Goal: Information Seeking & Learning: Check status

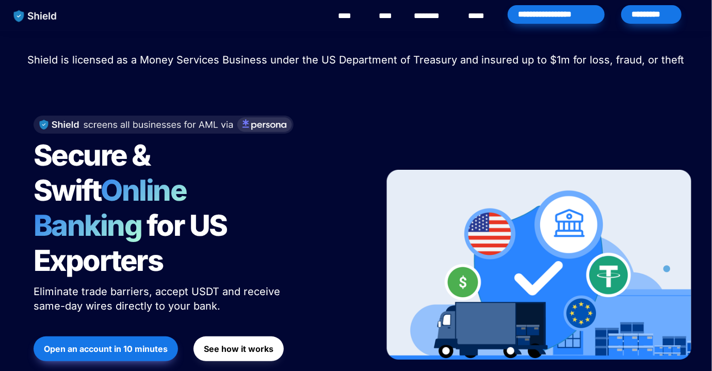
click at [638, 11] on div "*********" at bounding box center [651, 14] width 60 height 19
click at [642, 12] on div "*********" at bounding box center [651, 14] width 60 height 19
click at [666, 12] on div "*********" at bounding box center [651, 14] width 60 height 19
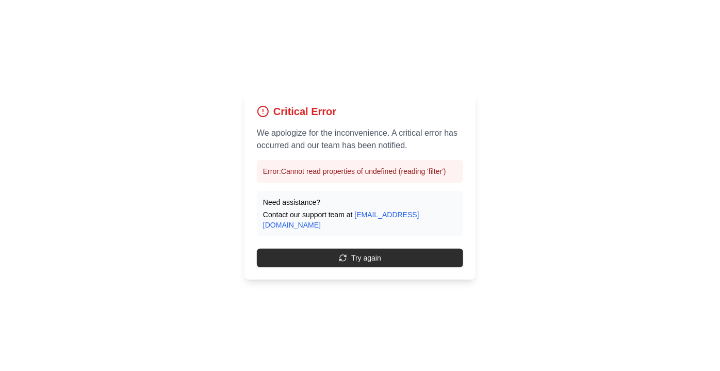
click at [371, 259] on button "Try again" at bounding box center [360, 258] width 206 height 19
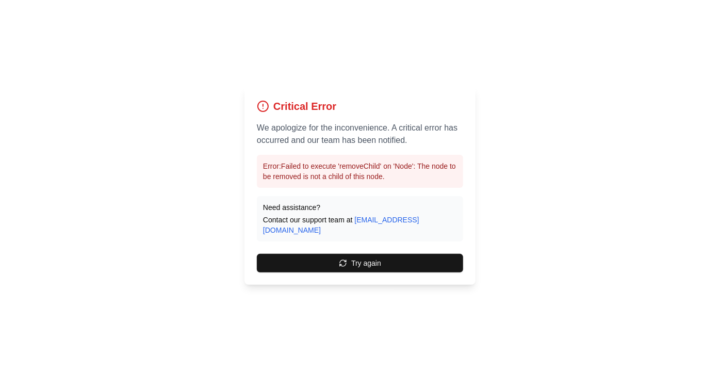
click at [371, 259] on button "Try again" at bounding box center [360, 263] width 206 height 19
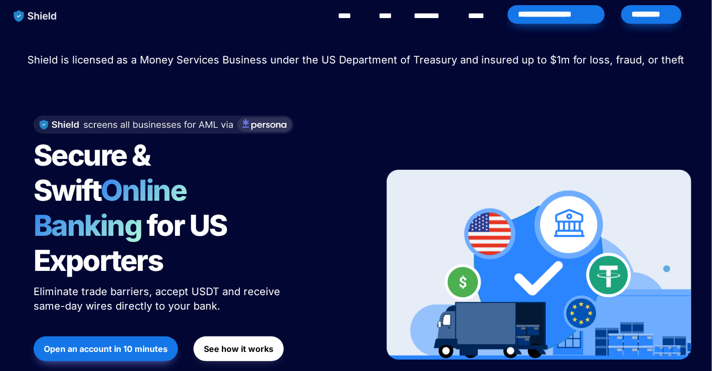
click at [660, 17] on div "*********" at bounding box center [651, 14] width 60 height 19
click at [642, 16] on div "*********" at bounding box center [651, 14] width 60 height 19
click at [646, 16] on div "*********" at bounding box center [651, 14] width 60 height 19
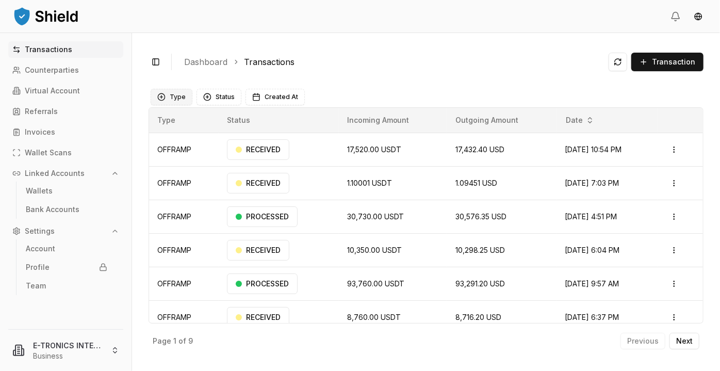
click at [183, 97] on button "Type" at bounding box center [172, 97] width 42 height 17
click at [400, 64] on ol "Dashboard Transactions" at bounding box center [392, 62] width 416 height 12
click at [219, 99] on button "Status" at bounding box center [219, 97] width 45 height 17
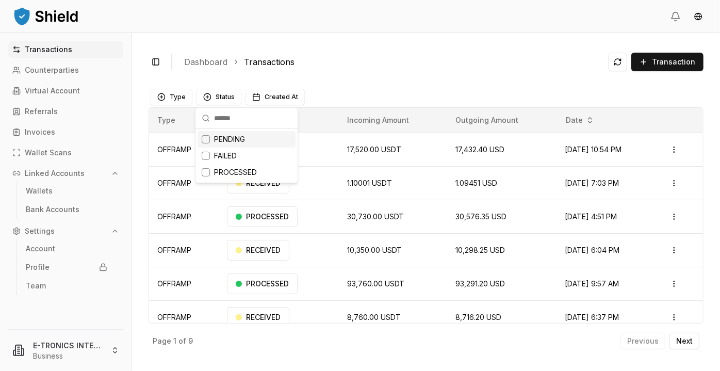
click at [208, 139] on div "Suggestions" at bounding box center [206, 139] width 8 height 8
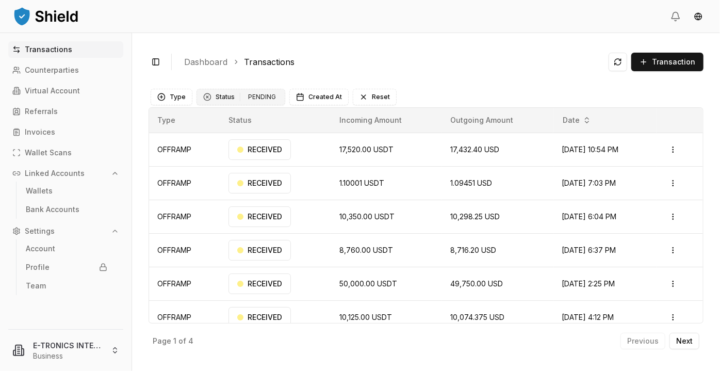
click at [207, 99] on div "Clear Status filter" at bounding box center [207, 97] width 8 height 8
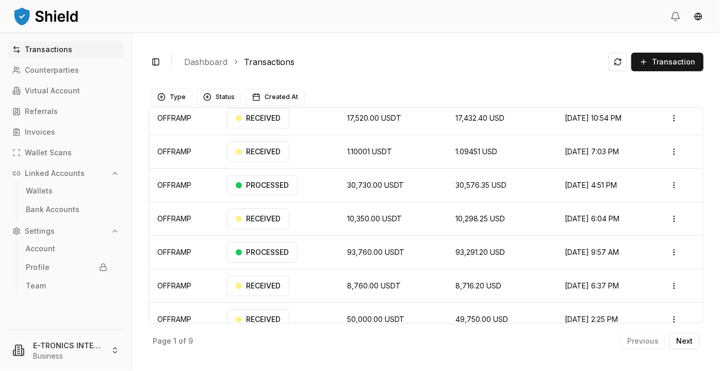
scroll to position [76, 0]
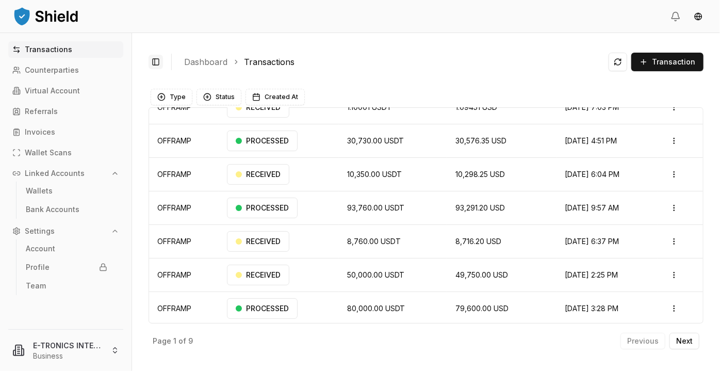
click at [155, 59] on button "Toggle Sidebar" at bounding box center [156, 62] width 14 height 14
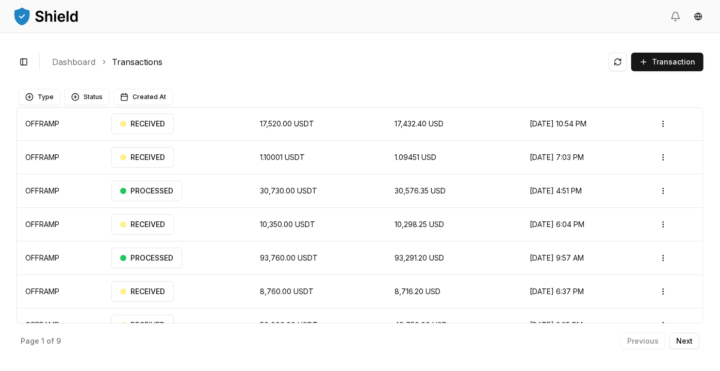
scroll to position [0, 0]
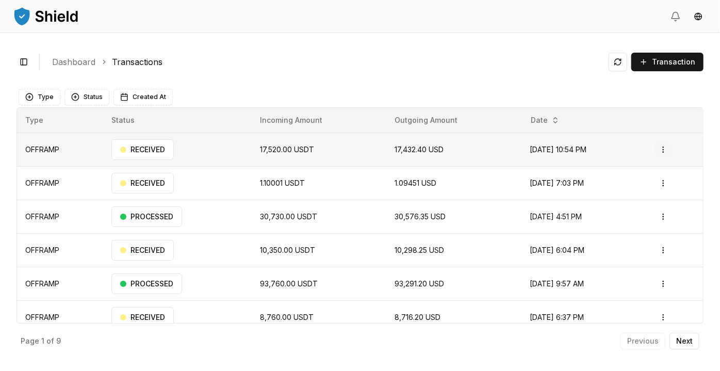
click at [661, 152] on html "Transactions Counterparties Virtual Account Referrals Invoices Wallet Scans Lin…" at bounding box center [360, 185] width 720 height 371
click at [645, 189] on p "View Details" at bounding box center [644, 190] width 38 height 6
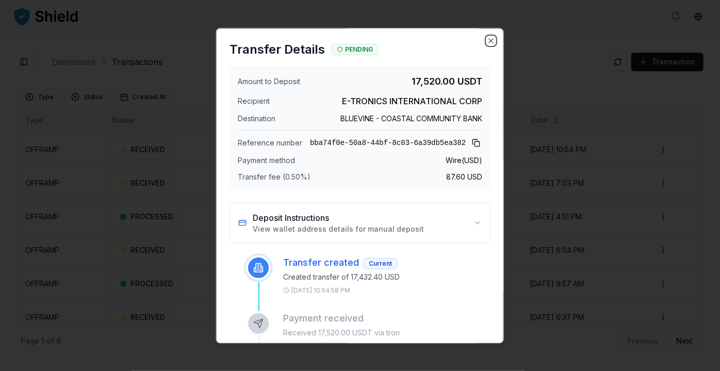
click at [487, 43] on icon "button" at bounding box center [491, 41] width 8 height 8
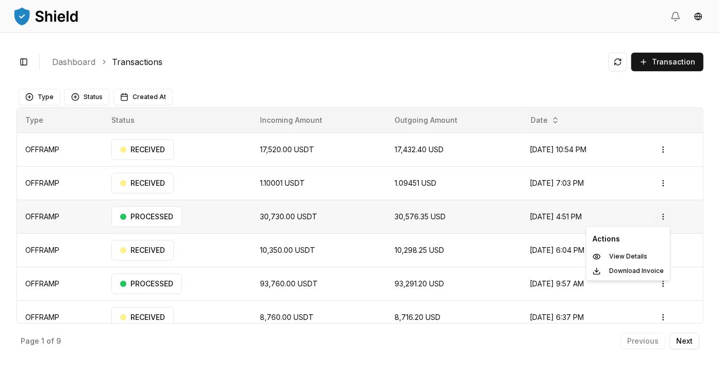
click at [660, 216] on html "Transactions Counterparties Virtual Account Referrals Invoices Wallet Scans Lin…" at bounding box center [360, 185] width 720 height 371
click at [630, 254] on p "View Details" at bounding box center [628, 257] width 38 height 6
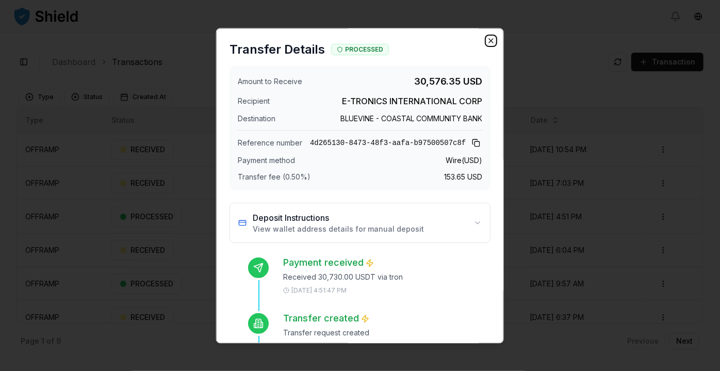
click at [487, 39] on icon "button" at bounding box center [491, 41] width 8 height 8
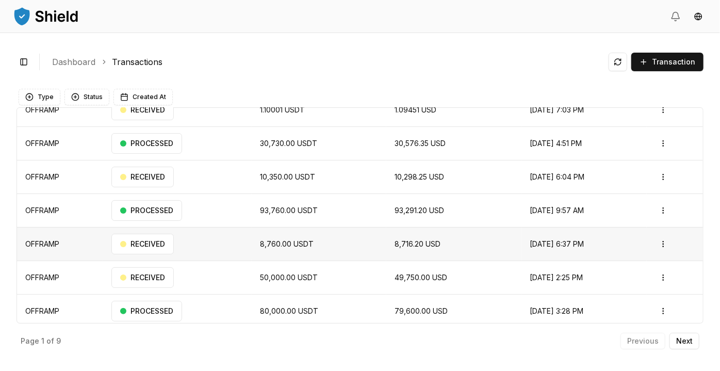
scroll to position [76, 0]
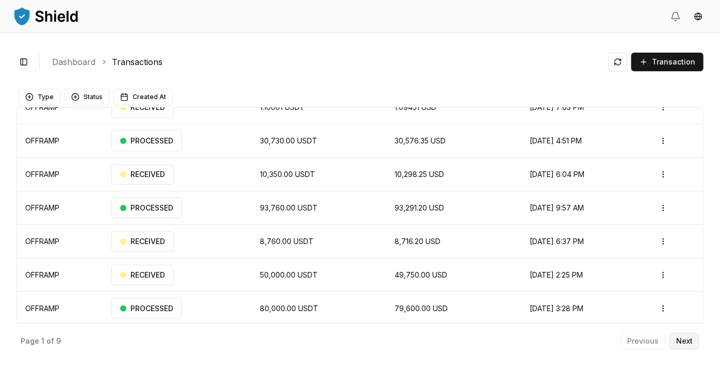
click at [692, 344] on p "Next" at bounding box center [684, 340] width 17 height 7
click at [676, 343] on button "Next" at bounding box center [685, 341] width 30 height 17
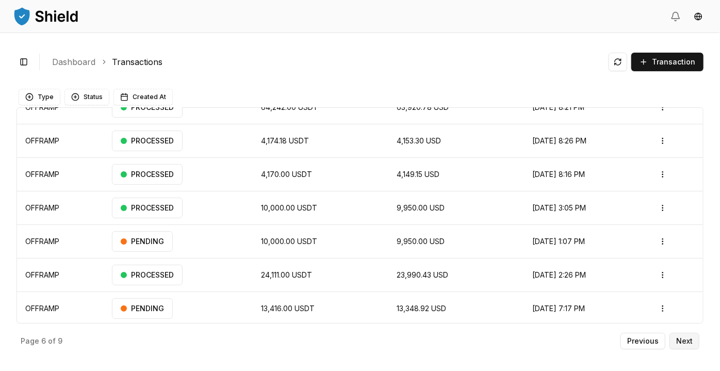
click at [676, 342] on button "Next" at bounding box center [685, 341] width 30 height 17
click at [678, 340] on p "Next" at bounding box center [684, 340] width 17 height 7
click at [678, 341] on p "Next" at bounding box center [684, 340] width 17 height 7
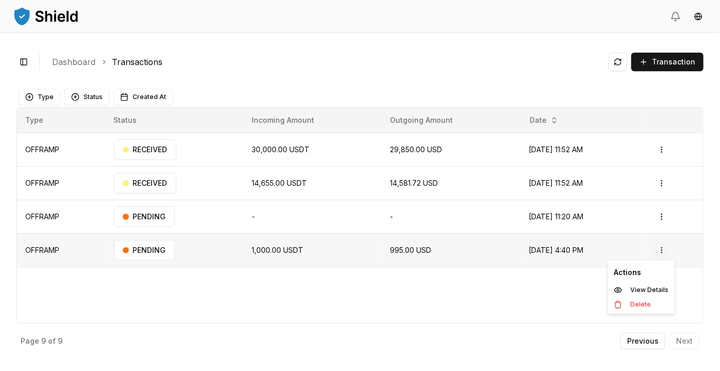
click at [665, 252] on html "Transactions Counterparties Virtual Account Referrals Invoices Wallet Scans Lin…" at bounding box center [360, 185] width 720 height 371
click at [645, 288] on p "View Details" at bounding box center [649, 290] width 38 height 6
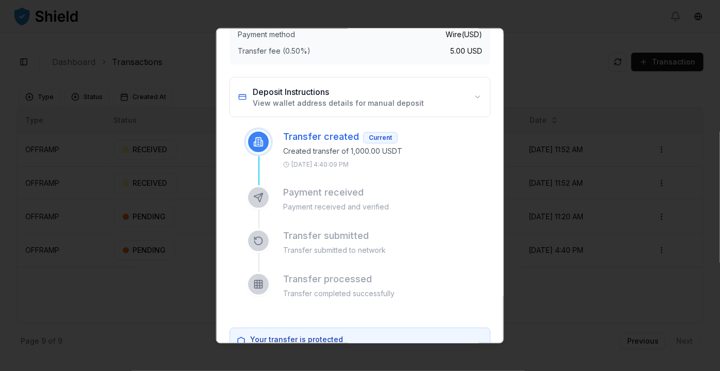
scroll to position [136, 0]
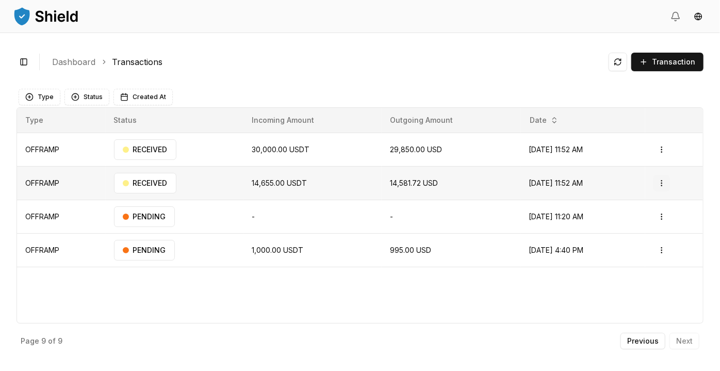
click at [664, 183] on html "Transactions Counterparties Virtual Account Referrals Invoices Wallet Scans Lin…" at bounding box center [360, 185] width 720 height 371
click at [652, 226] on p "View Details" at bounding box center [649, 223] width 38 height 6
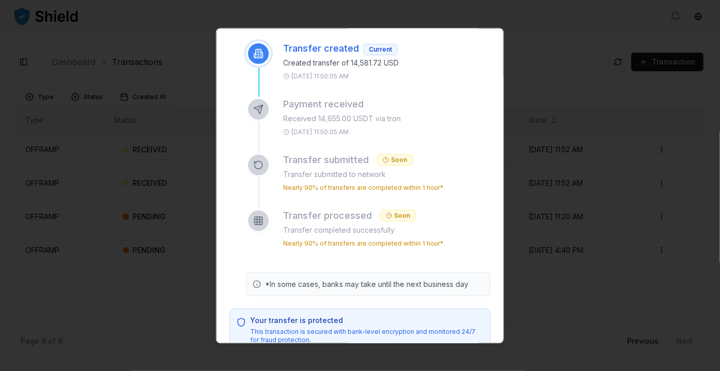
scroll to position [233, 0]
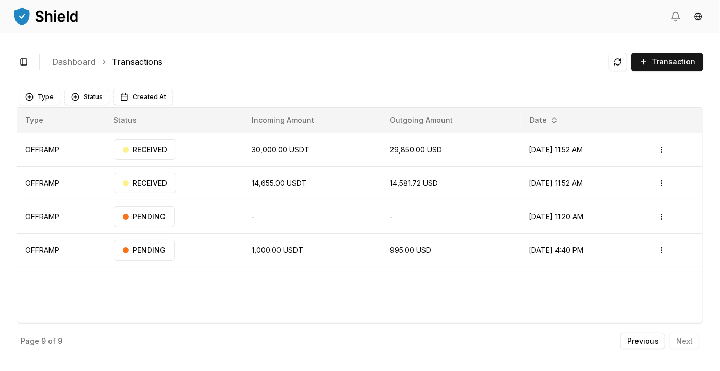
click at [21, 15] on img at bounding box center [45, 16] width 67 height 21
click at [646, 340] on p "Previous" at bounding box center [642, 340] width 31 height 7
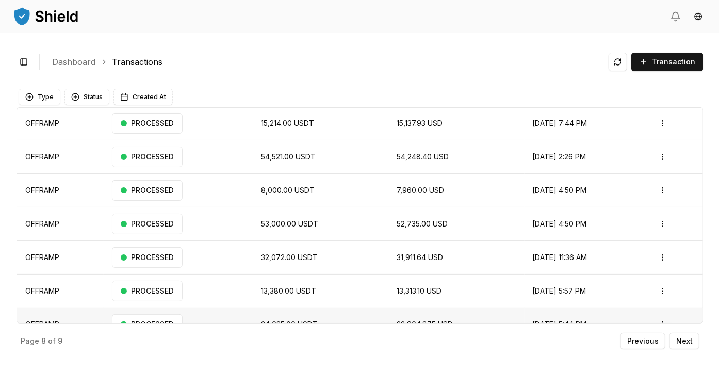
scroll to position [76, 0]
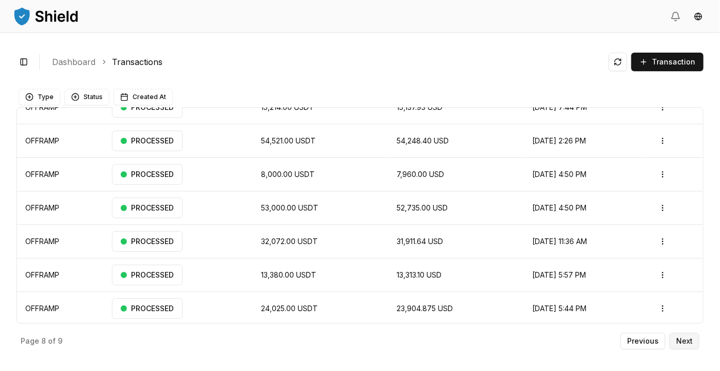
click at [685, 340] on p "Next" at bounding box center [684, 340] width 17 height 7
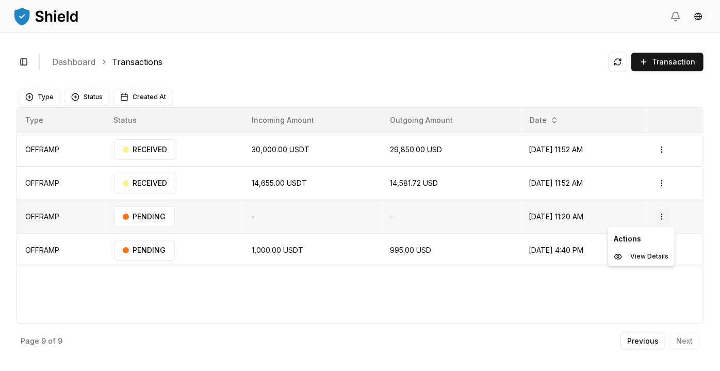
click at [663, 214] on html "Transactions Counterparties Virtual Account Referrals Invoices Wallet Scans Lin…" at bounding box center [360, 185] width 720 height 371
click at [647, 260] on div "View Details" at bounding box center [641, 257] width 63 height 14
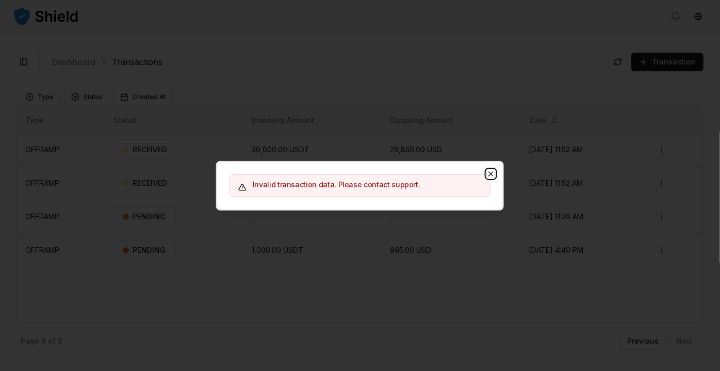
click at [493, 170] on icon "button" at bounding box center [491, 174] width 8 height 8
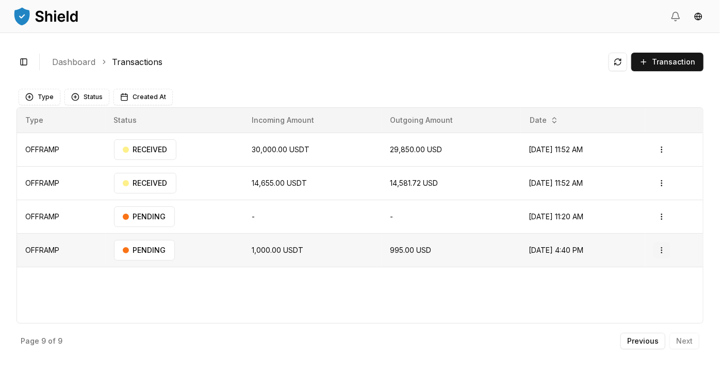
click at [667, 253] on html "Transactions Counterparties Virtual Account Referrals Invoices Wallet Scans Lin…" at bounding box center [360, 185] width 720 height 371
click at [646, 290] on p "View Details" at bounding box center [649, 290] width 38 height 6
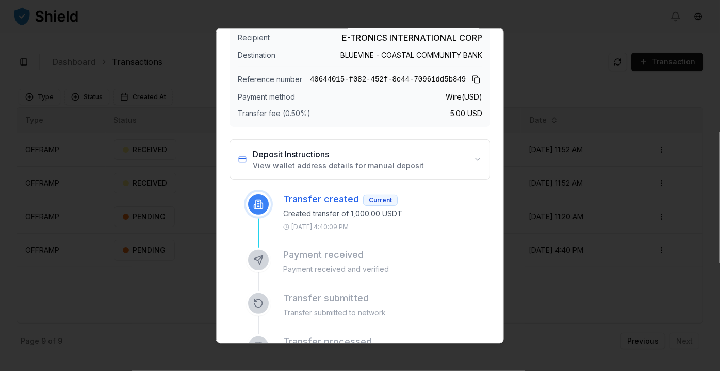
scroll to position [39, 0]
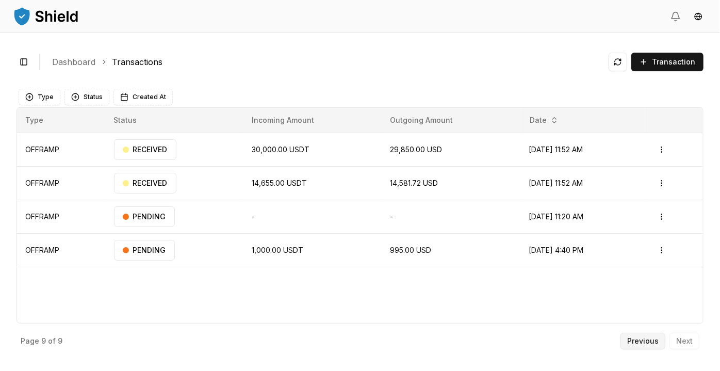
click at [634, 341] on p "Previous" at bounding box center [642, 340] width 31 height 7
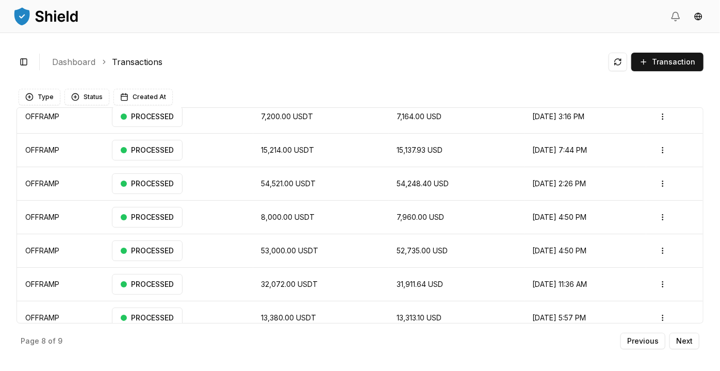
scroll to position [76, 0]
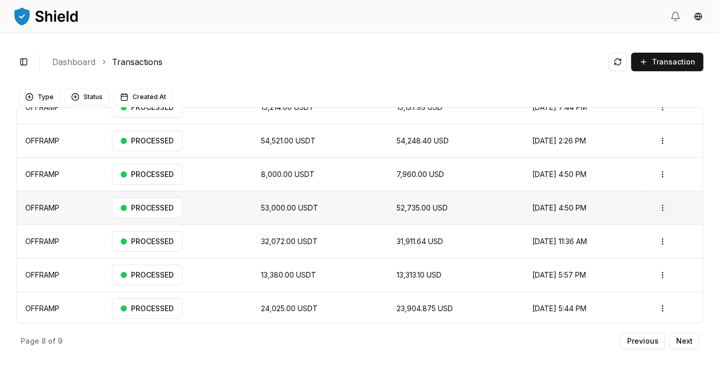
click at [657, 206] on html "Transactions Counterparties Virtual Account Referrals Invoices Wallet Scans Lin…" at bounding box center [360, 185] width 720 height 371
click at [632, 248] on p "View Details" at bounding box center [628, 247] width 38 height 6
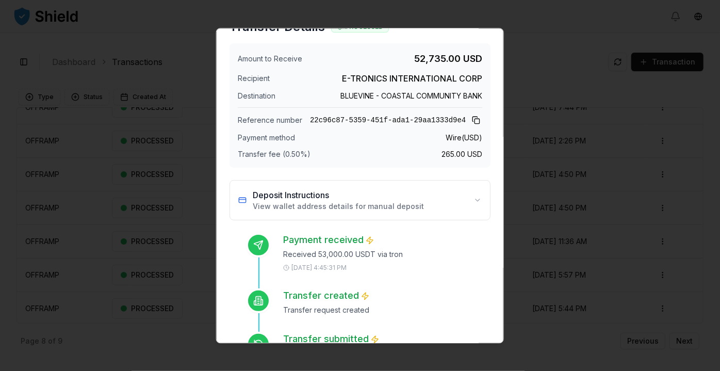
scroll to position [0, 0]
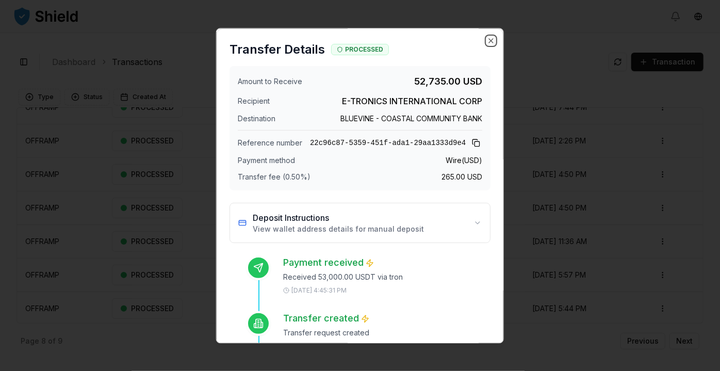
click at [487, 42] on icon "button" at bounding box center [491, 41] width 8 height 8
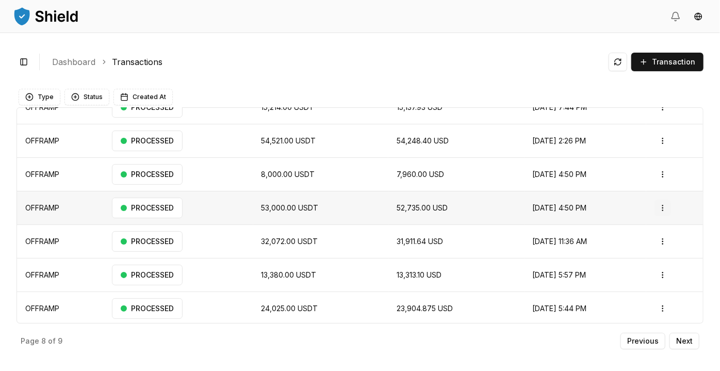
click at [661, 208] on html "Transactions Counterparties Virtual Account Referrals Invoices Wallet Scans Lin…" at bounding box center [360, 185] width 720 height 371
click at [638, 246] on p "View Details" at bounding box center [628, 247] width 38 height 6
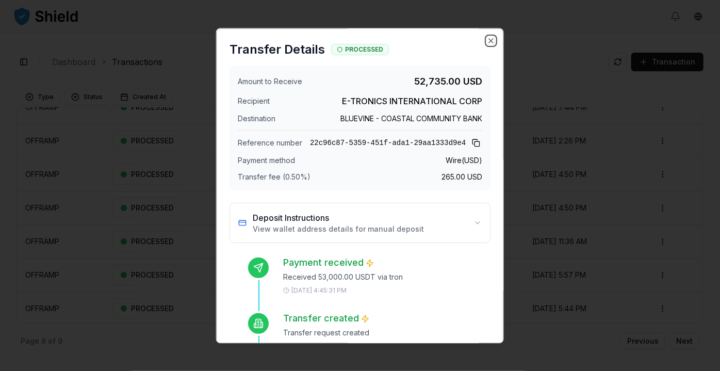
click at [487, 38] on icon "button" at bounding box center [491, 41] width 8 height 8
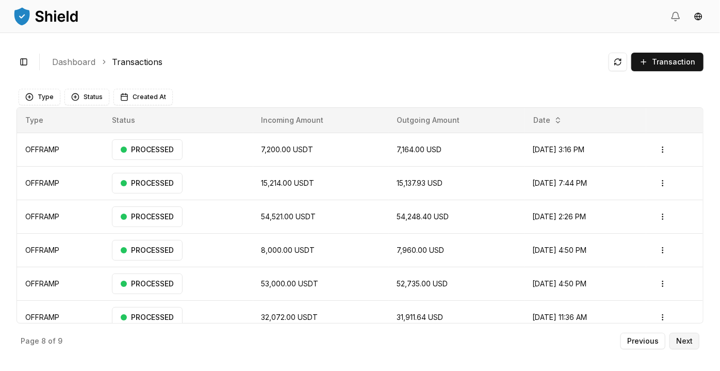
click at [692, 340] on p "Next" at bounding box center [684, 340] width 17 height 7
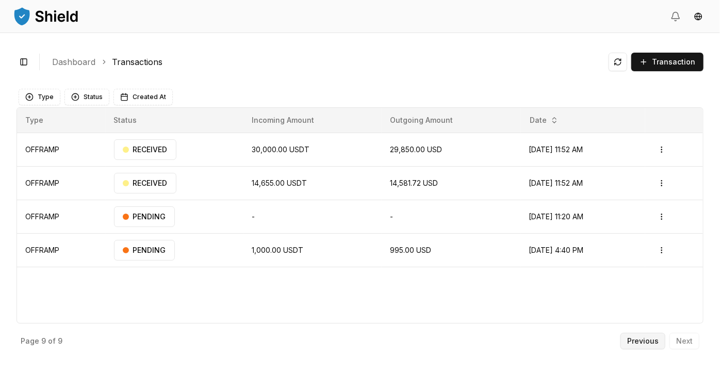
click at [639, 337] on p "Previous" at bounding box center [642, 340] width 31 height 7
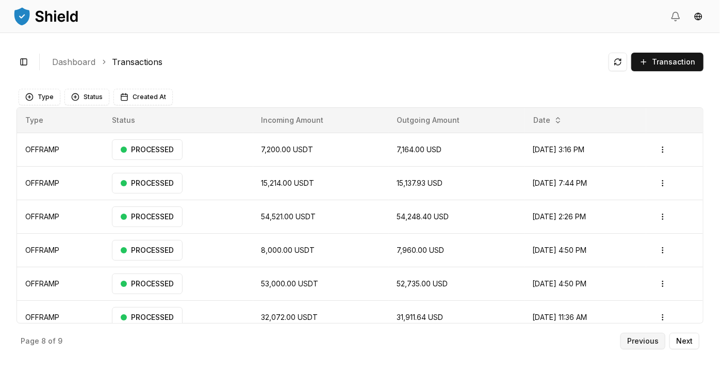
click at [641, 344] on p "Previous" at bounding box center [642, 340] width 31 height 7
click at [649, 348] on button "Previous" at bounding box center [643, 341] width 45 height 17
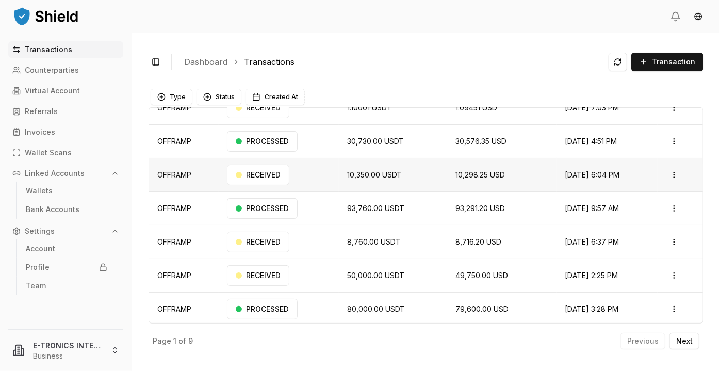
scroll to position [76, 0]
click at [682, 346] on button "Next" at bounding box center [685, 341] width 30 height 17
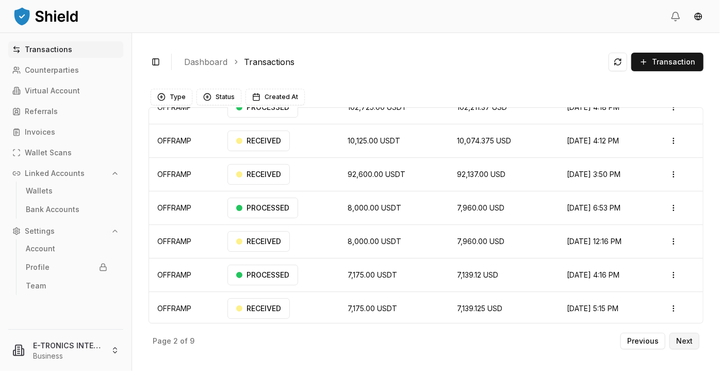
click at [685, 344] on p "Next" at bounding box center [684, 340] width 17 height 7
click at [693, 343] on p "Next" at bounding box center [684, 340] width 17 height 7
click at [683, 343] on p "Next" at bounding box center [684, 340] width 17 height 7
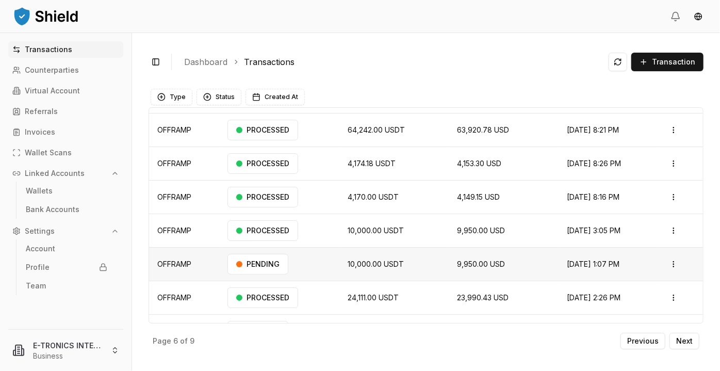
scroll to position [76, 0]
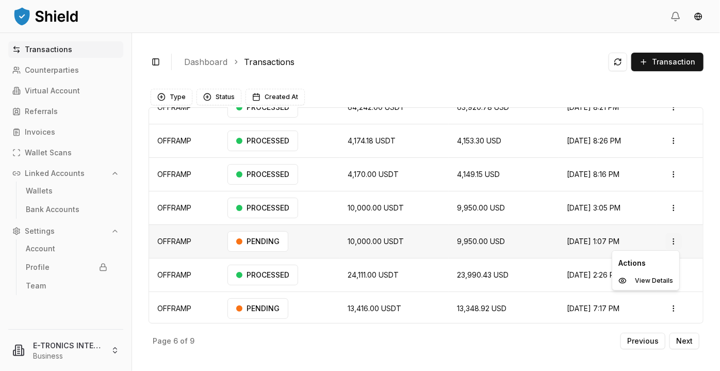
click at [668, 241] on html "Transactions Counterparties Virtual Account Referrals Invoices Wallet Scans Lin…" at bounding box center [360, 185] width 720 height 371
click at [658, 283] on p "View Details" at bounding box center [654, 281] width 38 height 6
click at [682, 345] on p "Next" at bounding box center [684, 340] width 17 height 7
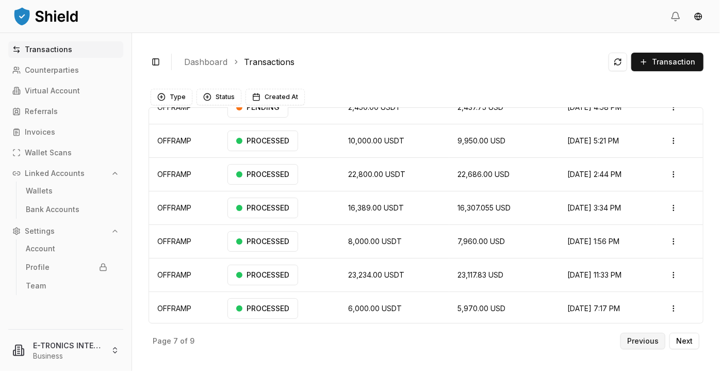
click at [660, 341] on button "Previous" at bounding box center [643, 341] width 45 height 17
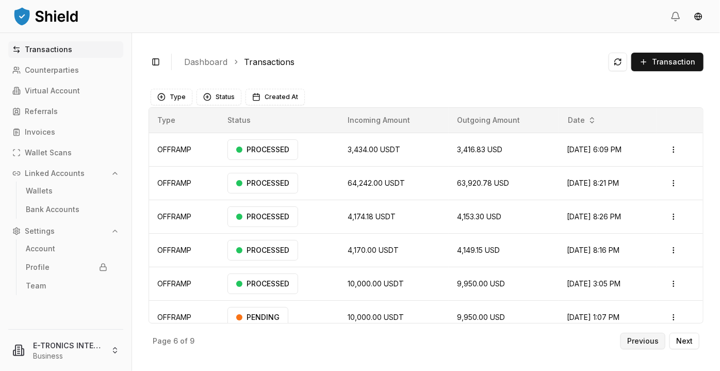
click at [649, 340] on p "Previous" at bounding box center [642, 340] width 31 height 7
click at [650, 343] on p "Previous" at bounding box center [642, 340] width 31 height 7
click at [691, 340] on p "Next" at bounding box center [684, 340] width 17 height 7
click at [669, 146] on html "Transactions Counterparties Virtual Account Referrals Invoices Wallet Scans Lin…" at bounding box center [360, 185] width 720 height 371
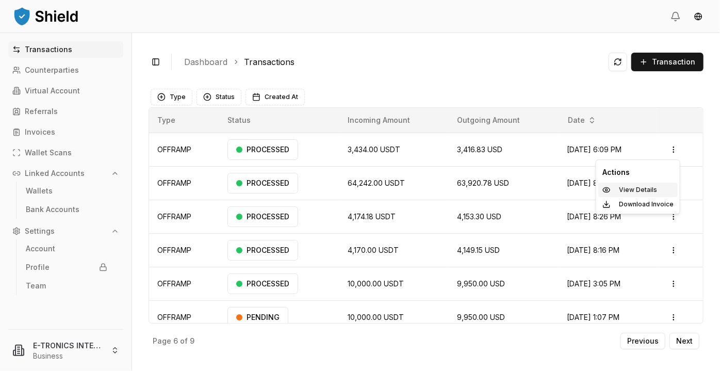
click at [636, 191] on p "View Details" at bounding box center [638, 190] width 38 height 6
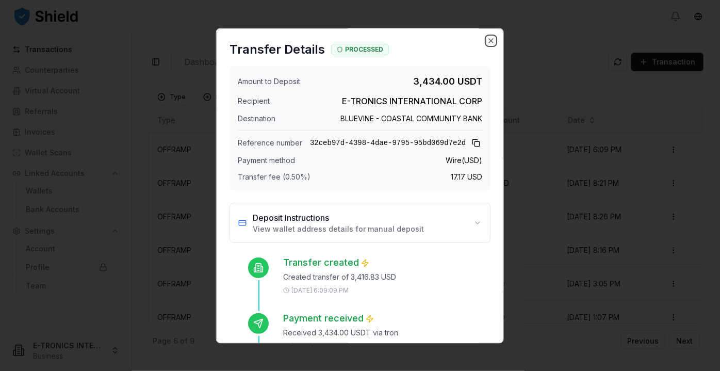
click at [489, 39] on icon "button" at bounding box center [491, 41] width 4 height 4
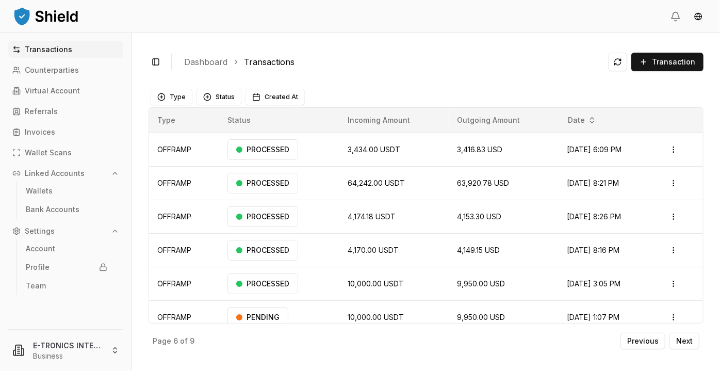
click at [521, 74] on div "Toggle Sidebar Dashboard Transactions Transaction" at bounding box center [426, 62] width 555 height 25
click at [681, 343] on p "Next" at bounding box center [684, 340] width 17 height 7
click at [661, 343] on button "Previous" at bounding box center [643, 341] width 45 height 17
click at [661, 342] on button "Previous" at bounding box center [643, 341] width 45 height 17
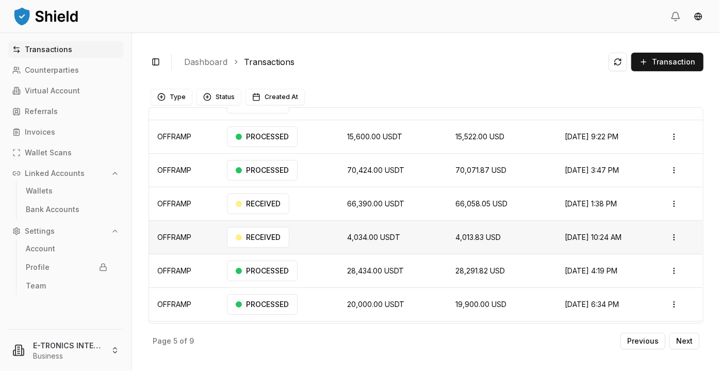
scroll to position [76, 0]
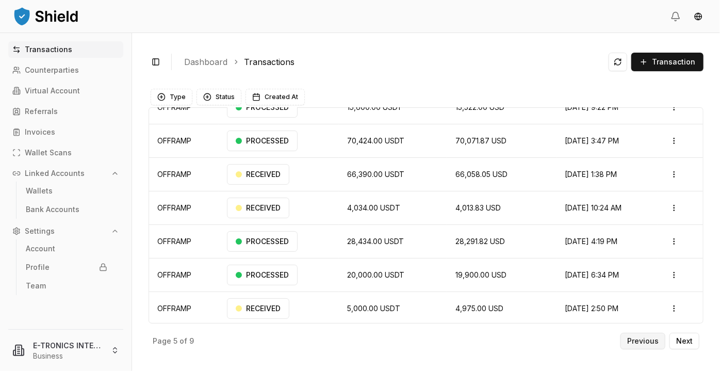
click at [650, 346] on button "Previous" at bounding box center [643, 341] width 45 height 17
click at [647, 340] on p "Previous" at bounding box center [642, 340] width 31 height 7
click at [687, 345] on p "Next" at bounding box center [684, 340] width 17 height 7
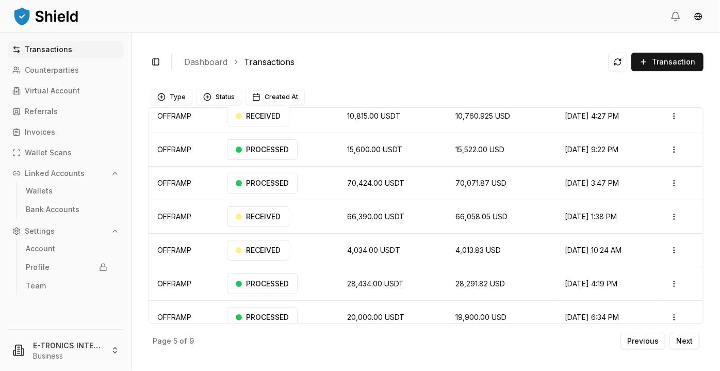
scroll to position [76, 0]
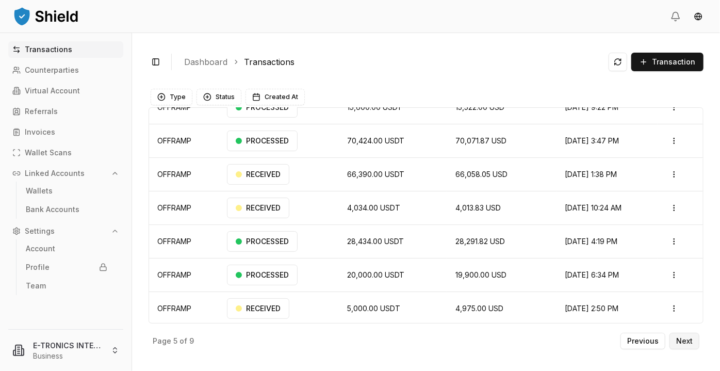
click at [690, 347] on button "Next" at bounding box center [685, 341] width 30 height 17
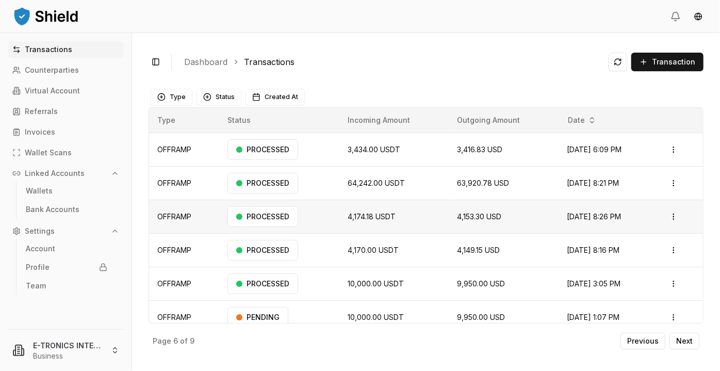
scroll to position [46, 0]
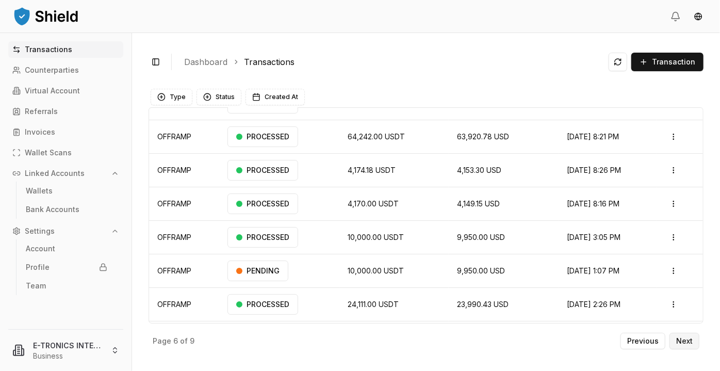
click at [683, 339] on p "Next" at bounding box center [684, 340] width 17 height 7
click at [645, 340] on p "Previous" at bounding box center [642, 340] width 31 height 7
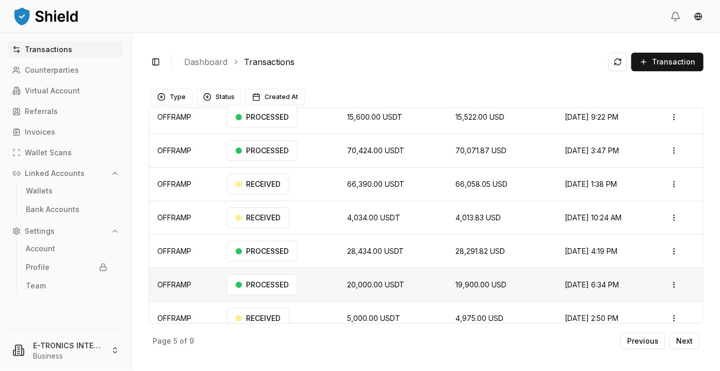
scroll to position [76, 0]
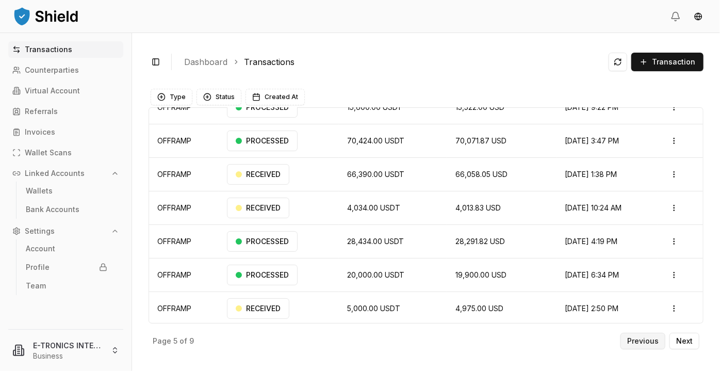
click at [645, 343] on p "Previous" at bounding box center [642, 340] width 31 height 7
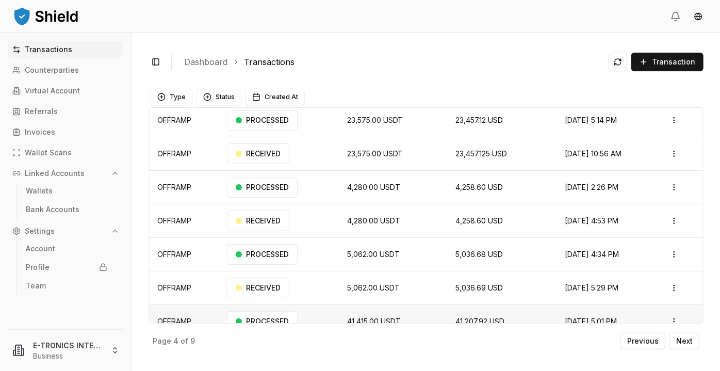
scroll to position [76, 0]
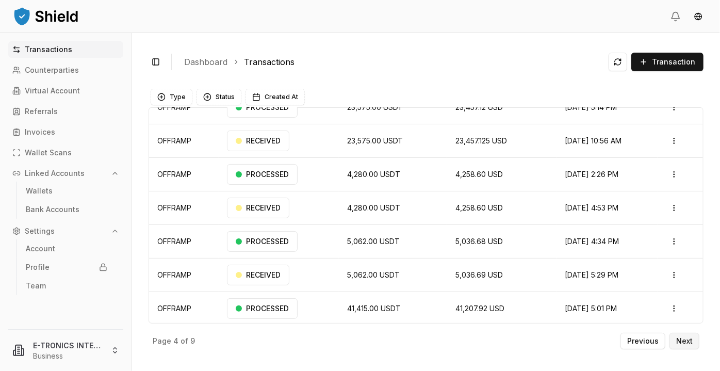
click at [686, 338] on p "Next" at bounding box center [684, 340] width 17 height 7
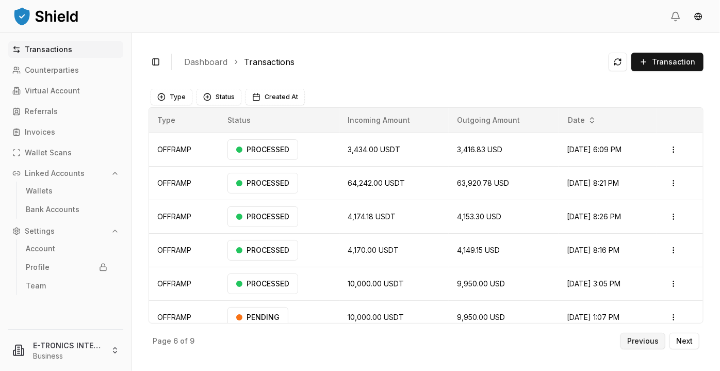
click at [643, 340] on p "Previous" at bounding box center [642, 340] width 31 height 7
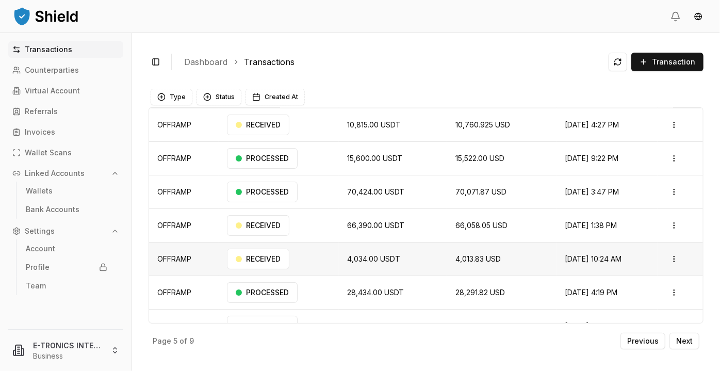
scroll to position [46, 0]
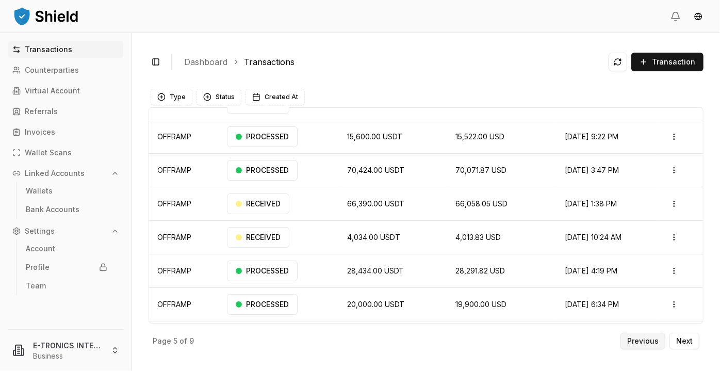
click at [644, 343] on p "Previous" at bounding box center [642, 340] width 31 height 7
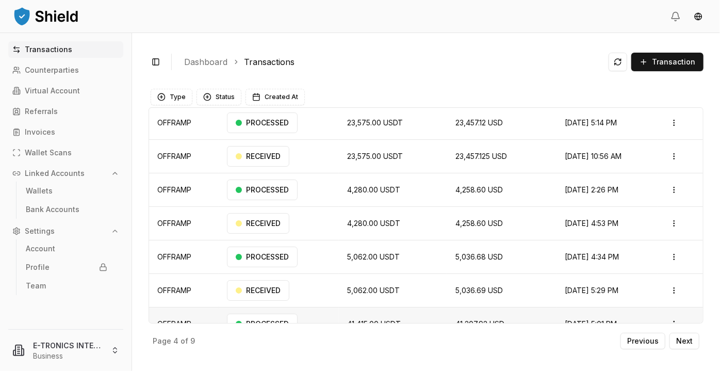
scroll to position [76, 0]
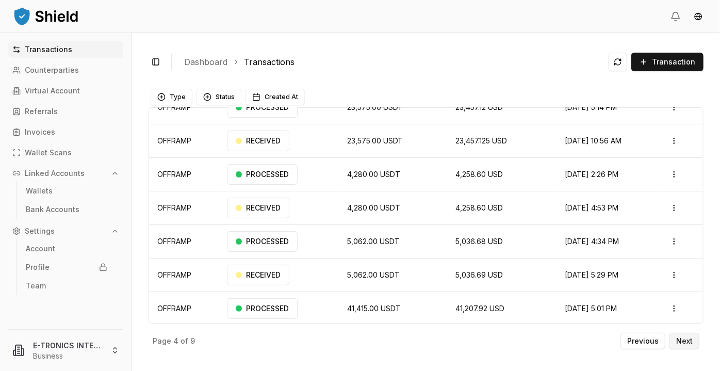
click at [686, 338] on p "Next" at bounding box center [684, 340] width 17 height 7
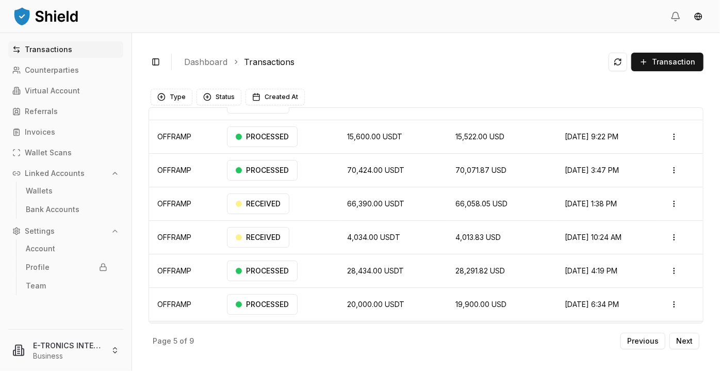
scroll to position [76, 0]
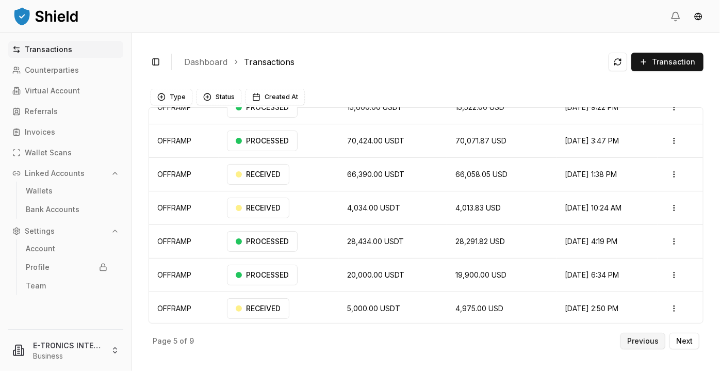
click at [648, 344] on p "Previous" at bounding box center [642, 340] width 31 height 7
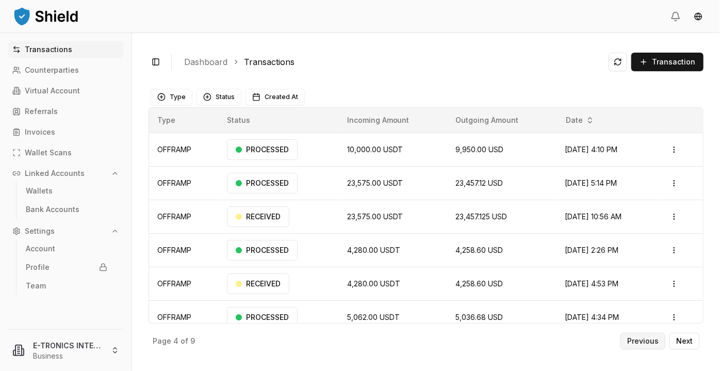
click at [650, 344] on p "Previous" at bounding box center [642, 340] width 31 height 7
click at [635, 346] on button "Previous" at bounding box center [643, 341] width 45 height 17
click at [636, 342] on p "Previous" at bounding box center [642, 340] width 31 height 7
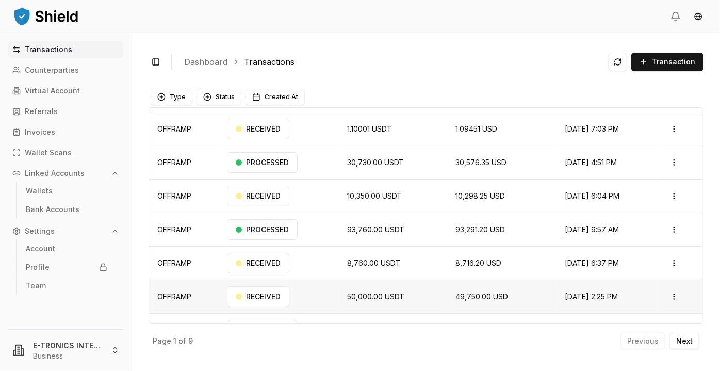
scroll to position [76, 0]
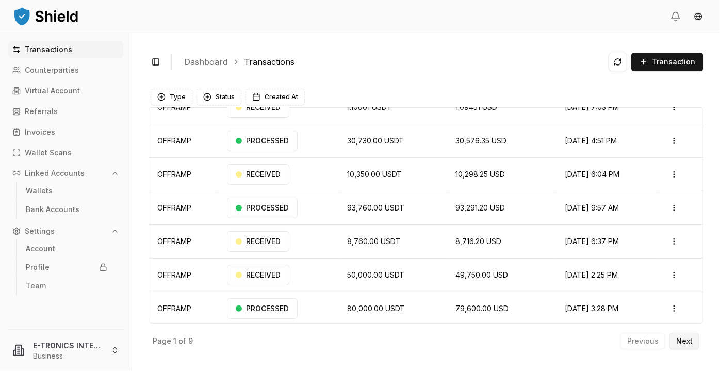
click at [683, 344] on p "Next" at bounding box center [684, 340] width 17 height 7
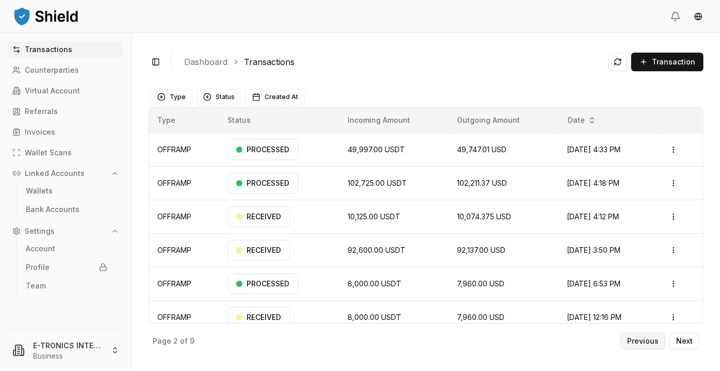
click at [645, 340] on p "Previous" at bounding box center [642, 340] width 31 height 7
